Goal: Information Seeking & Learning: Learn about a topic

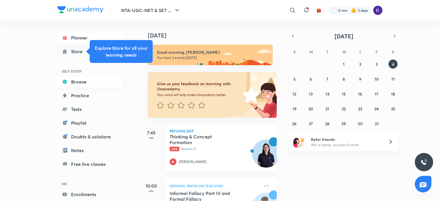
click at [81, 84] on link "Browse" at bounding box center [90, 81] width 66 height 11
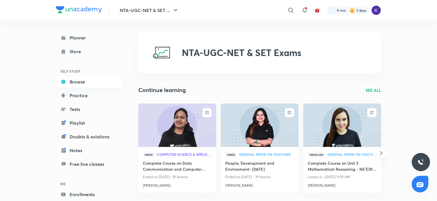
click at [250, 168] on h4 "People, Development and Environment- [DATE]" at bounding box center [259, 166] width 69 height 13
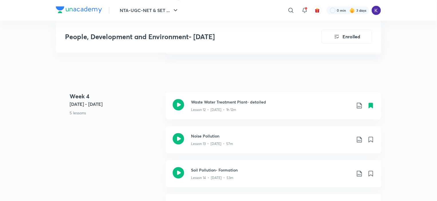
scroll to position [783, 0]
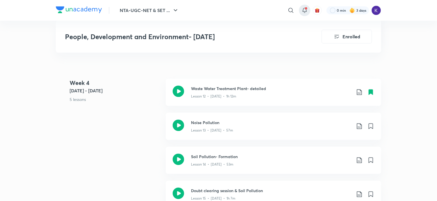
click at [308, 9] on icon at bounding box center [304, 10] width 7 height 7
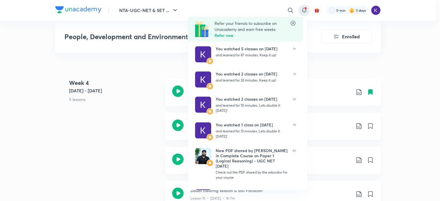
click at [308, 9] on div at bounding box center [220, 100] width 440 height 201
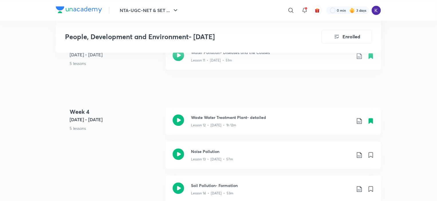
scroll to position [749, 0]
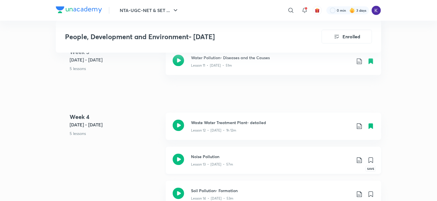
click at [371, 163] on icon at bounding box center [371, 160] width 4 height 5
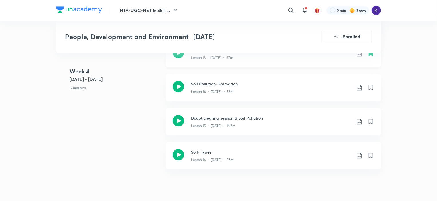
scroll to position [843, 0]
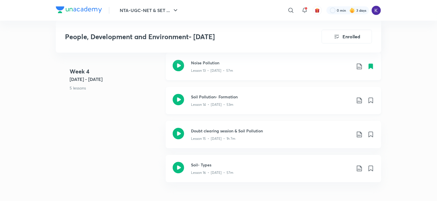
click at [358, 104] on icon at bounding box center [359, 100] width 7 height 7
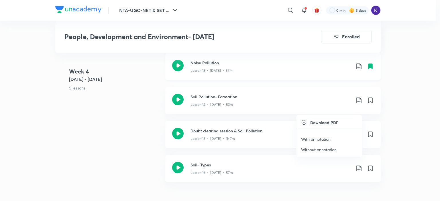
click at [327, 137] on p "With annotation" at bounding box center [315, 139] width 29 height 6
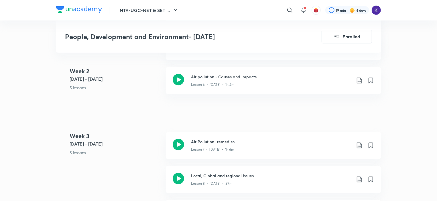
scroll to position [705, 0]
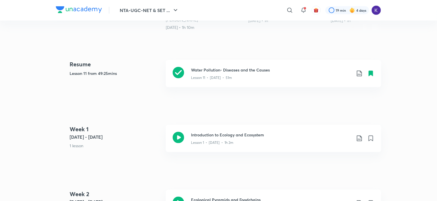
scroll to position [352, 0]
